Goal: Find specific page/section: Find specific page/section

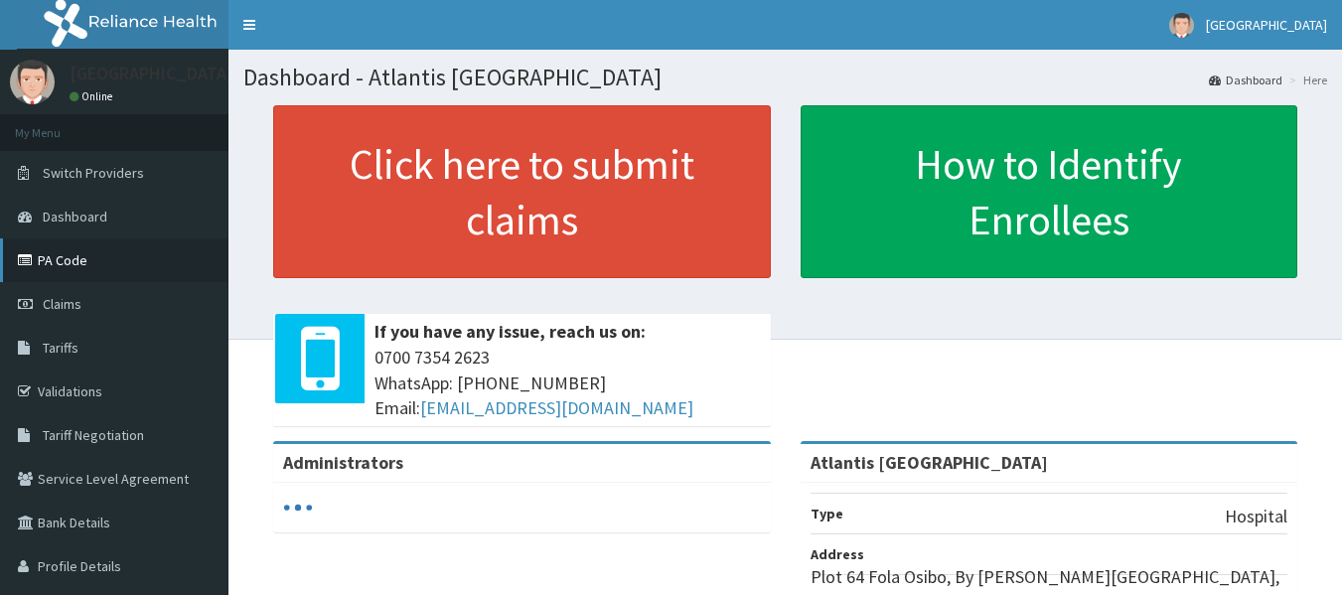
click at [61, 263] on link "PA Code" at bounding box center [114, 260] width 228 height 44
click at [78, 266] on link "PA Code" at bounding box center [114, 260] width 228 height 44
click at [82, 265] on link "PA Code" at bounding box center [114, 260] width 228 height 44
